Goal: Information Seeking & Learning: Learn about a topic

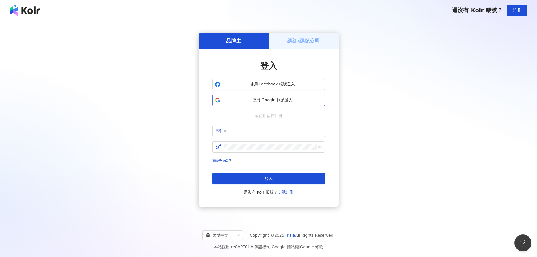
click at [300, 102] on span "使用 Google 帳號登入" at bounding box center [273, 100] width 100 height 6
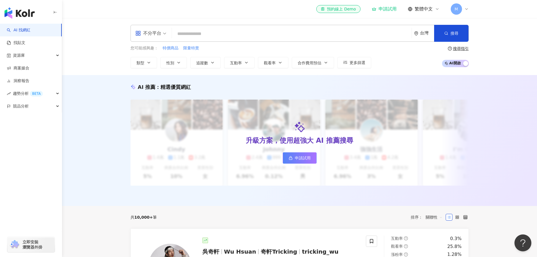
click at [466, 10] on icon at bounding box center [466, 9] width 5 height 5
click at [487, 160] on div "AI 推薦 ： 精選優質網紅 升級方案，使用超強大 AI 推薦搜尋 申請試用 Cindy 1.4萬 1.1萬 3.2萬 互動率 5% 商業合作比例 10% 受…" at bounding box center [299, 140] width 475 height 131
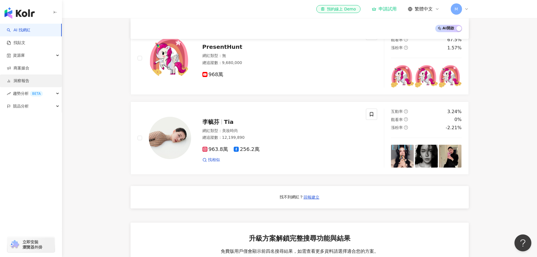
scroll to position [365, 0]
click at [56, 94] on div "趨勢分析 BETA" at bounding box center [31, 93] width 62 height 13
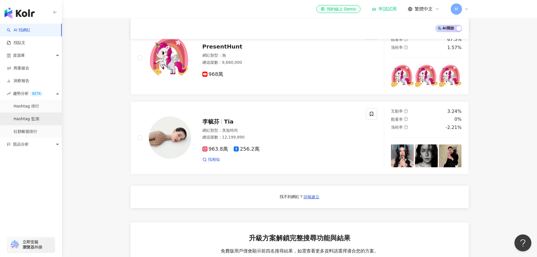
click at [39, 117] on link "Hashtag 監測" at bounding box center [27, 119] width 26 height 6
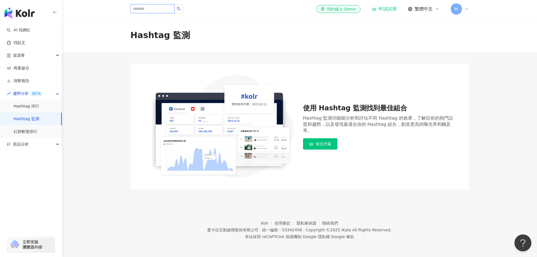
click at [157, 8] on input "search" at bounding box center [153, 8] width 44 height 9
type input "****"
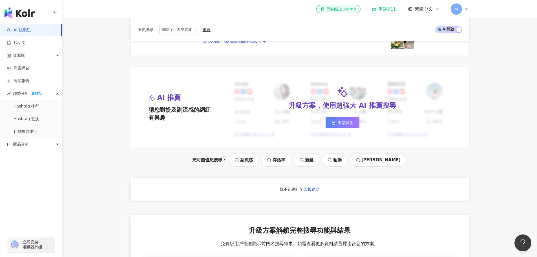
scroll to position [468, 0]
click at [31, 108] on link "Hashtag 排行" at bounding box center [27, 106] width 26 height 6
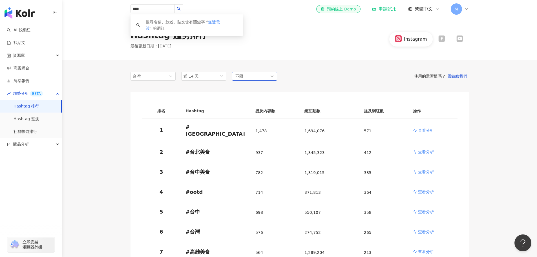
click at [248, 76] on div "不限" at bounding box center [254, 76] width 45 height 9
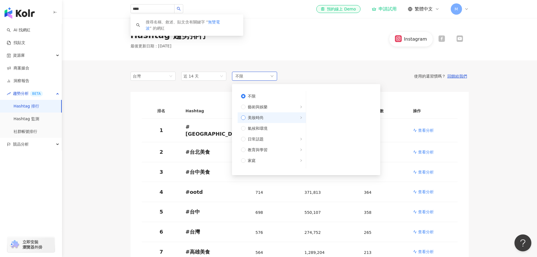
click at [263, 118] on span "美妝時尚" at bounding box center [256, 117] width 16 height 6
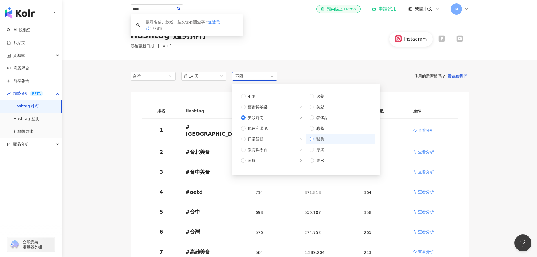
scroll to position [28, 0]
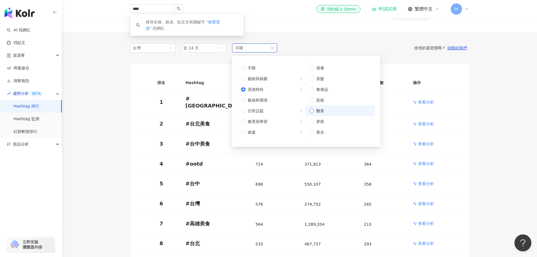
click at [329, 111] on span "醫美" at bounding box center [342, 111] width 57 height 6
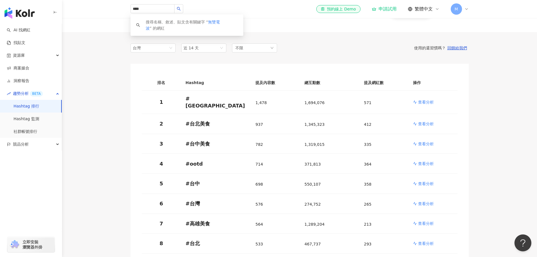
click at [486, 76] on main "Hashtag 趨勢排行 最後更新日期 ： [DATE] Instagram 台灣 近 14 天 不限 不限 藝術與娛樂 美妝時尚 氣候和環境 日常話題 教育…" at bounding box center [299, 230] width 475 height 481
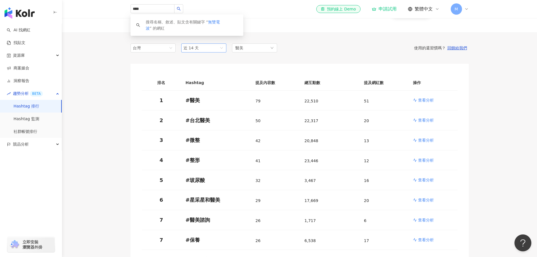
click at [209, 49] on span "近 14 天" at bounding box center [204, 48] width 41 height 8
click at [202, 70] on div "近一個月" at bounding box center [204, 70] width 36 height 8
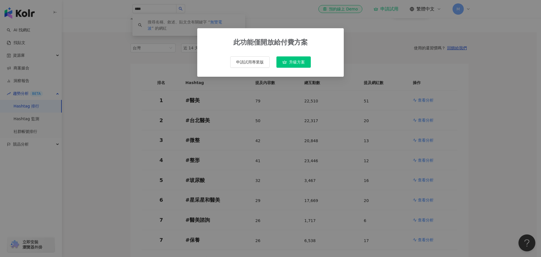
click at [114, 74] on div "此功能僅開放給付費方案 申請試用專業版 升級方案" at bounding box center [270, 128] width 541 height 257
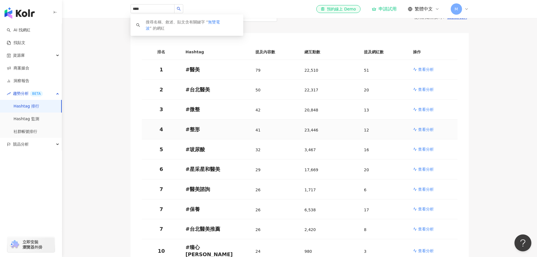
scroll to position [56, 0]
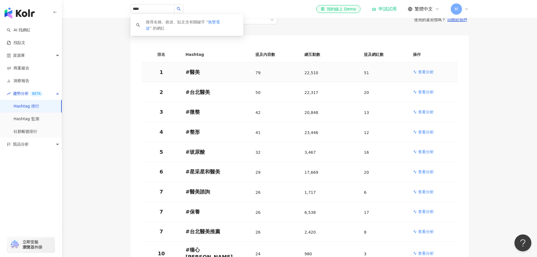
click at [426, 73] on p "查看分析" at bounding box center [426, 72] width 16 height 6
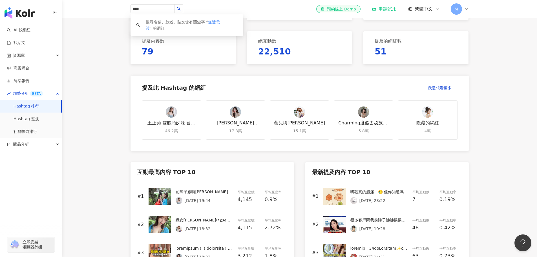
scroll to position [197, 0]
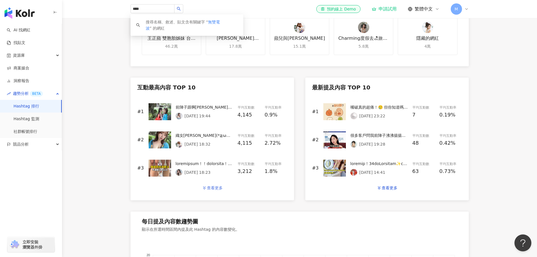
click at [218, 189] on div "查看更多" at bounding box center [215, 188] width 16 height 5
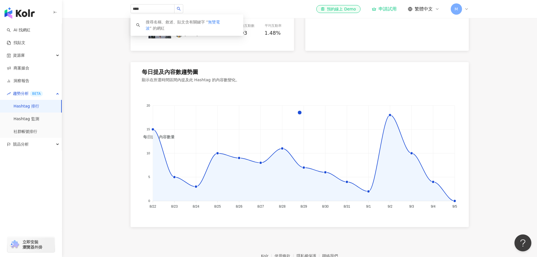
scroll to position [564, 0]
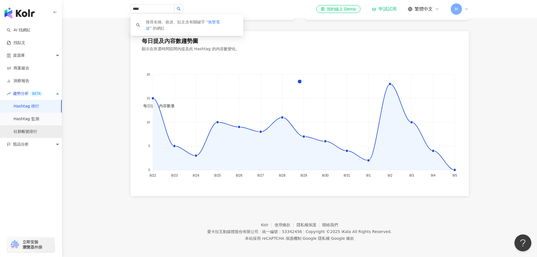
click at [36, 134] on link "社群帳號排行" at bounding box center [26, 132] width 24 height 6
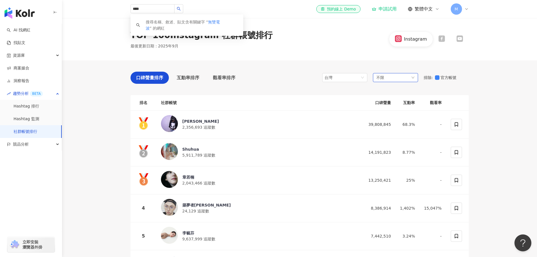
click at [406, 77] on div "不限" at bounding box center [395, 77] width 45 height 9
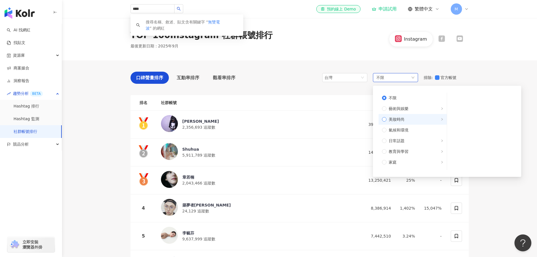
click at [402, 121] on span "美妝時尚" at bounding box center [397, 119] width 16 height 6
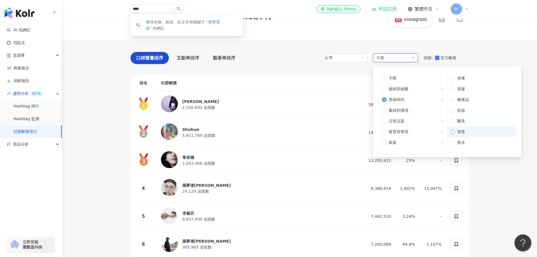
scroll to position [28, 0]
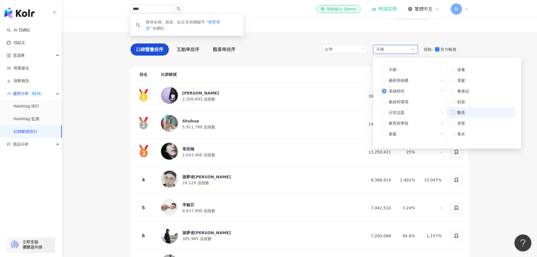
click at [478, 112] on span "醫美" at bounding box center [483, 112] width 57 height 6
click at [510, 177] on main "TOP 100 Instagram 社群帳號排行 最後更新日期 ： [DATE] Instagram 口碑聲量排序 互動率排序 觀看率排序 台灣 不限 不限 …" at bounding box center [299, 181] width 475 height 383
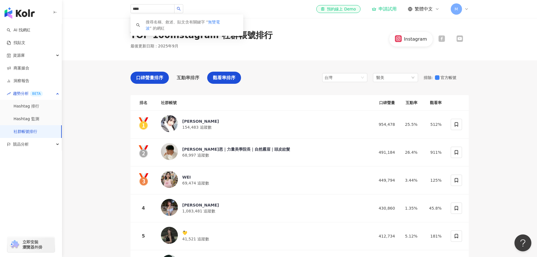
click at [220, 80] on span "觀看率排序" at bounding box center [224, 77] width 23 height 7
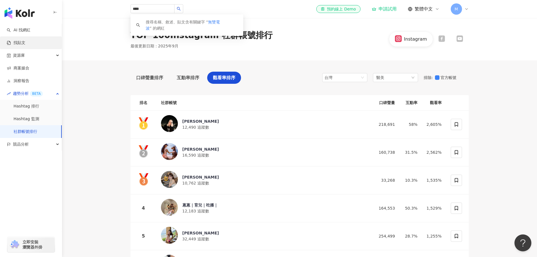
click at [25, 46] on link "找貼文" at bounding box center [16, 43] width 19 height 6
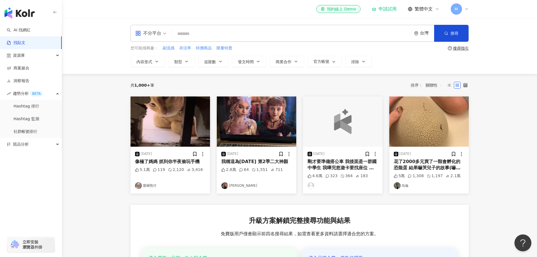
click at [167, 38] on div "不分平台" at bounding box center [150, 33] width 37 height 16
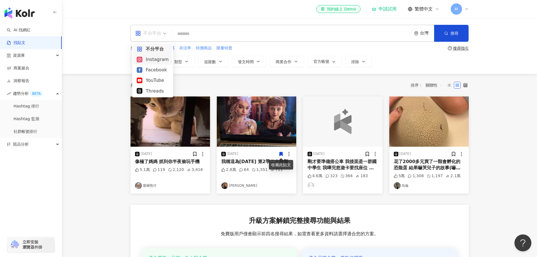
click at [217, 89] on div "共 1,000+ 筆 排序： 關聯性" at bounding box center [300, 85] width 338 height 9
click at [197, 34] on input "search" at bounding box center [291, 34] width 235 height 12
type input "**"
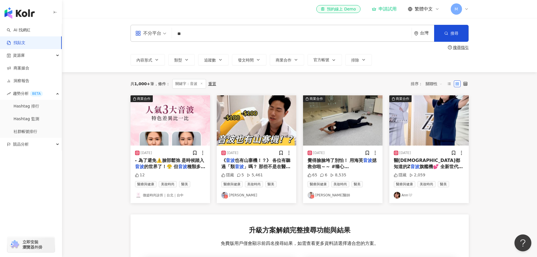
click at [165, 34] on span "不分平台" at bounding box center [150, 33] width 31 height 9
click at [162, 78] on div "YouTube" at bounding box center [153, 80] width 32 height 7
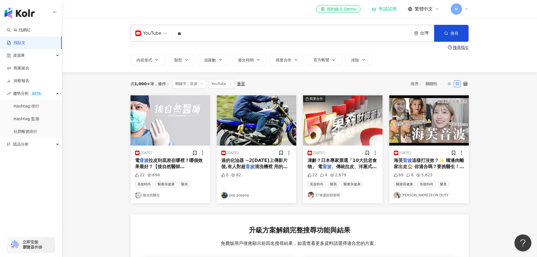
click at [414, 197] on link "[PERSON_NAME]禾ON DUTY" at bounding box center [429, 195] width 70 height 7
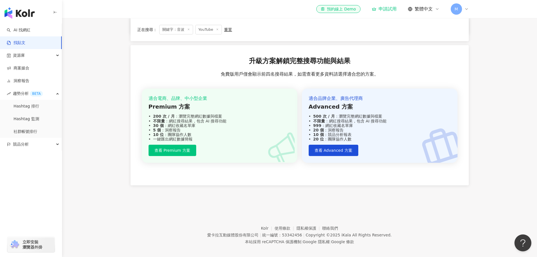
scroll to position [174, 0]
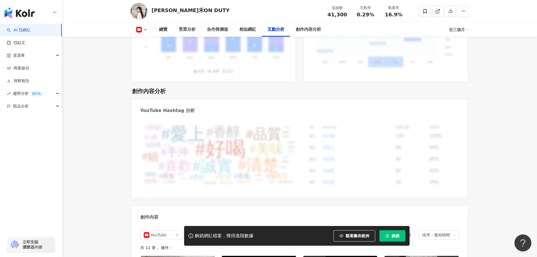
scroll to position [1537, 0]
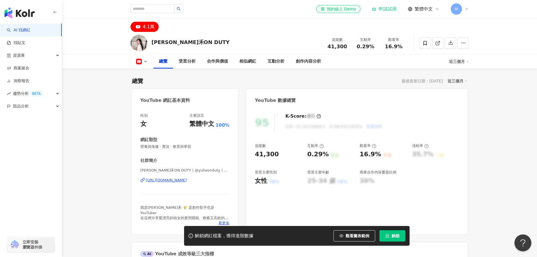
scroll to position [197, 0]
